Goal: Navigation & Orientation: Find specific page/section

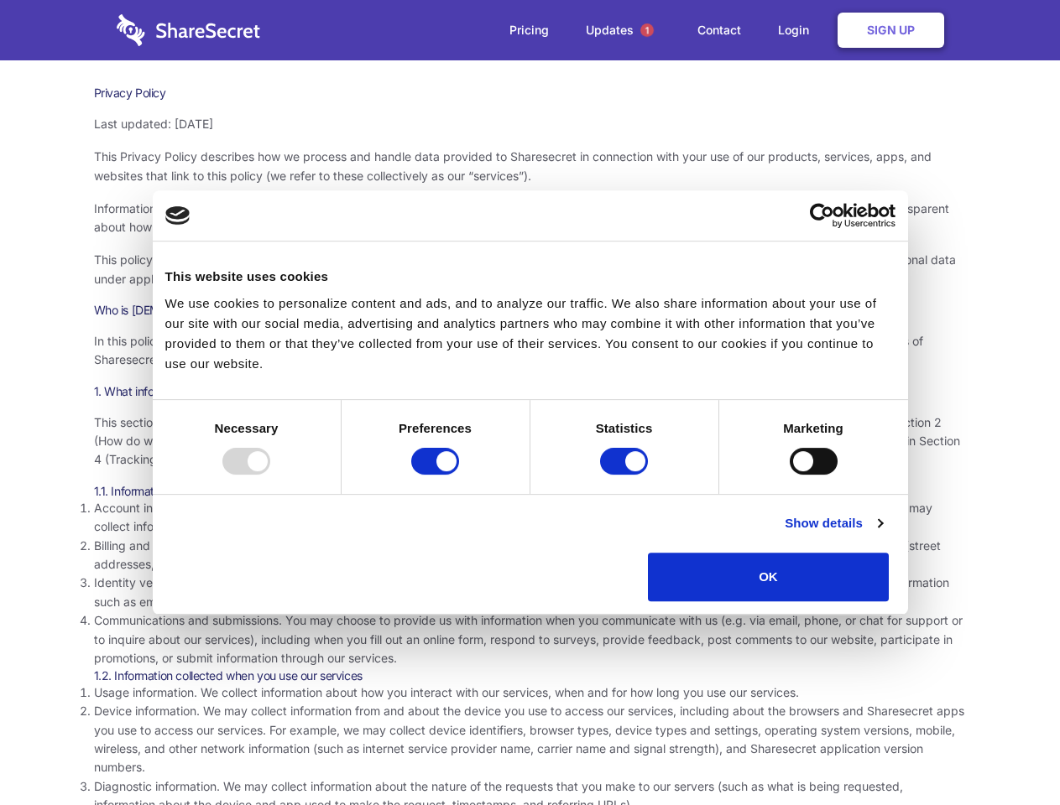
click at [270, 475] on div at bounding box center [246, 461] width 48 height 27
click at [459, 475] on input "Preferences" at bounding box center [435, 461] width 48 height 27
checkbox input "false"
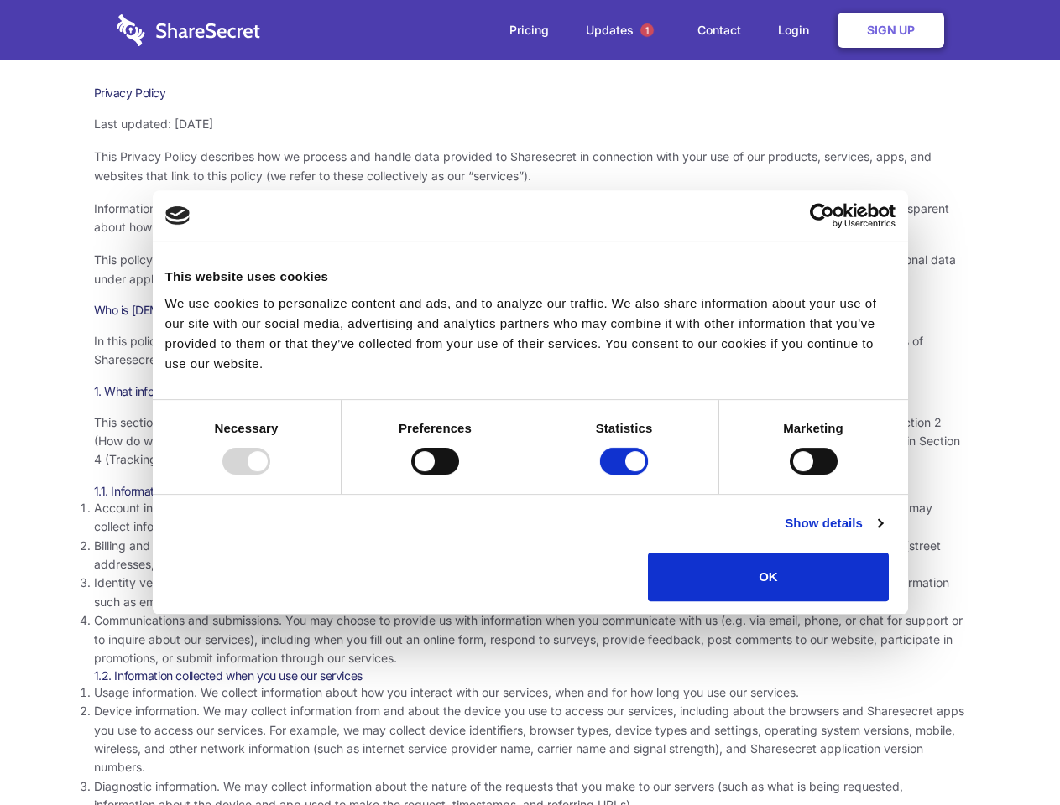
click at [626, 475] on input "Statistics" at bounding box center [624, 461] width 48 height 27
checkbox input "false"
click at [789, 475] on input "Marketing" at bounding box center [813, 461] width 48 height 27
checkbox input "true"
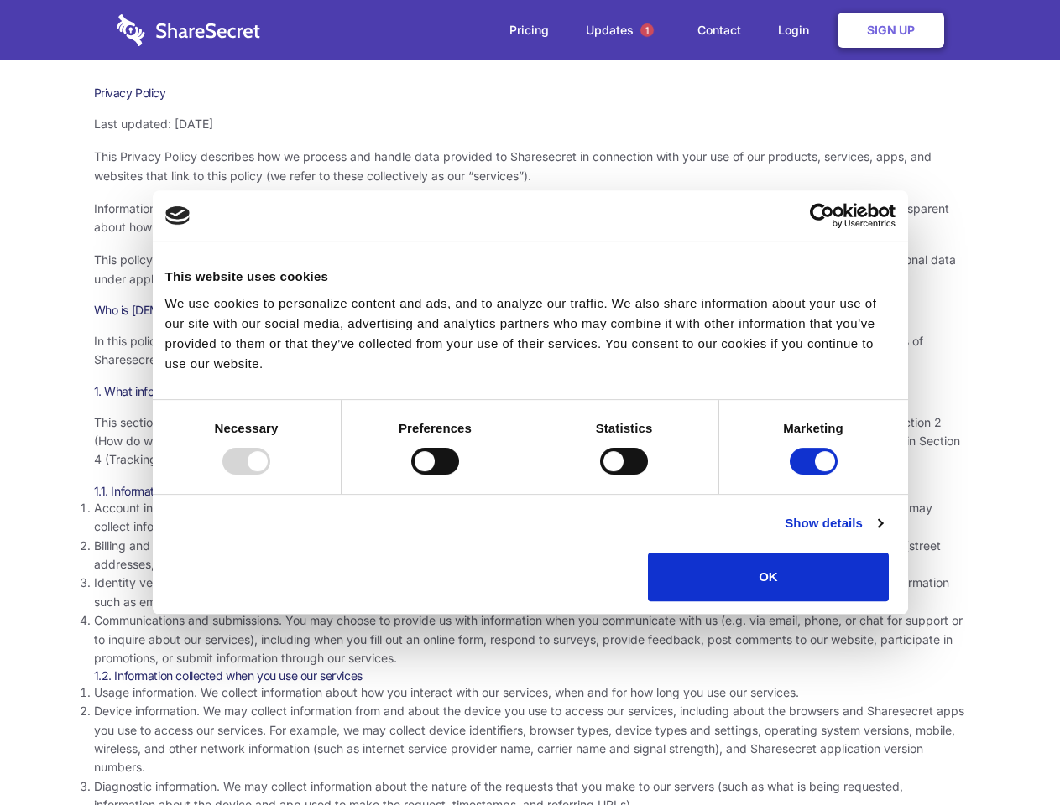
click at [882, 534] on link "Show details" at bounding box center [832, 523] width 97 height 20
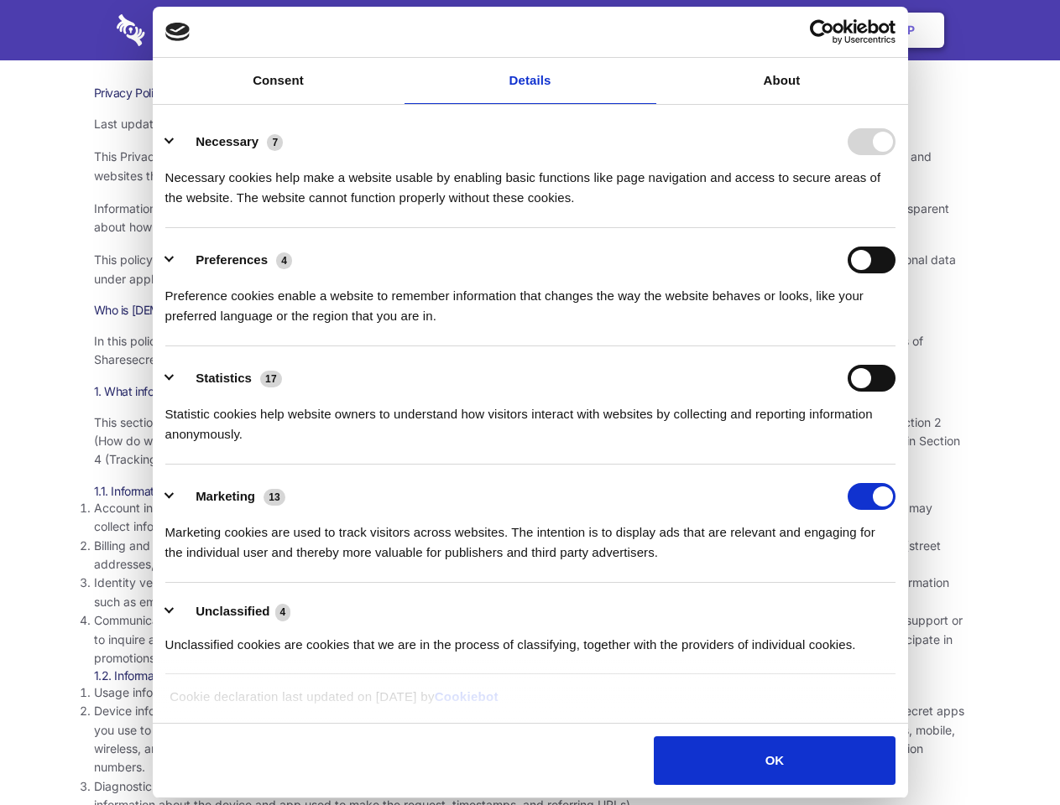
click at [927, 607] on body "Consent Details [#IABV2SETTINGS#] About This website uses cookies We use cookie…" at bounding box center [530, 402] width 1060 height 805
click at [646, 30] on span "1" at bounding box center [646, 29] width 13 height 13
